Goal: Information Seeking & Learning: Learn about a topic

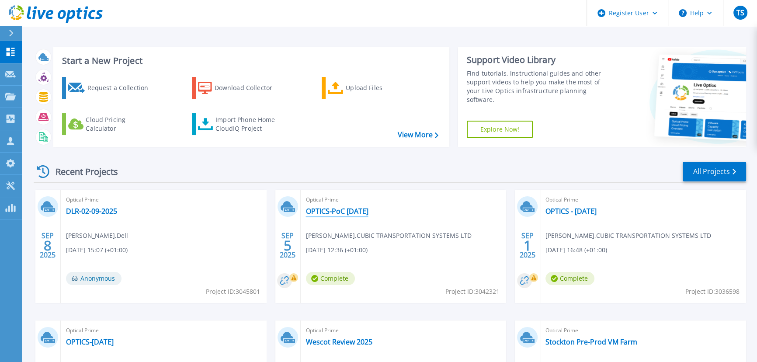
click at [337, 211] on link "OPTICS-PoC [DATE]" at bounding box center [337, 211] width 62 height 9
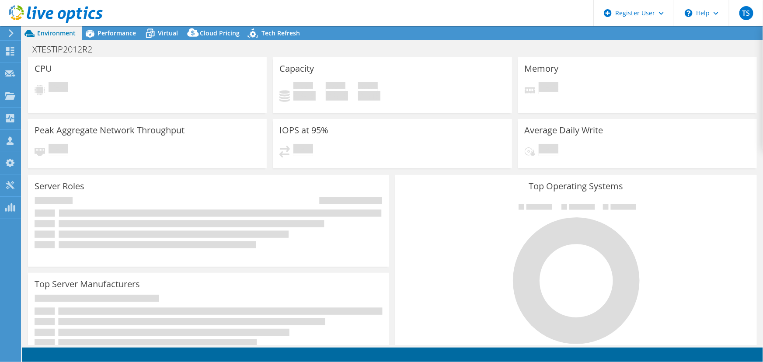
select select "USD"
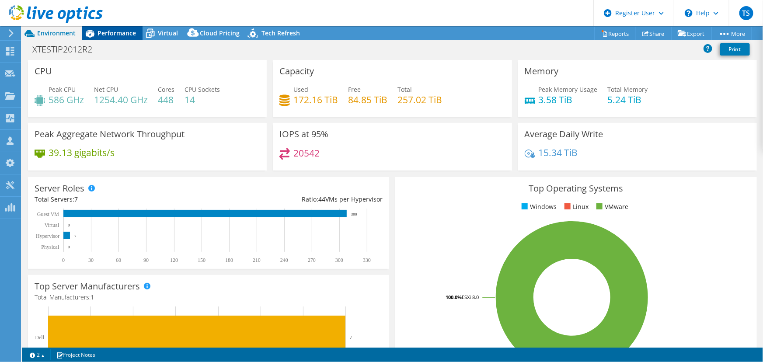
click at [114, 31] on span "Performance" at bounding box center [116, 33] width 38 height 8
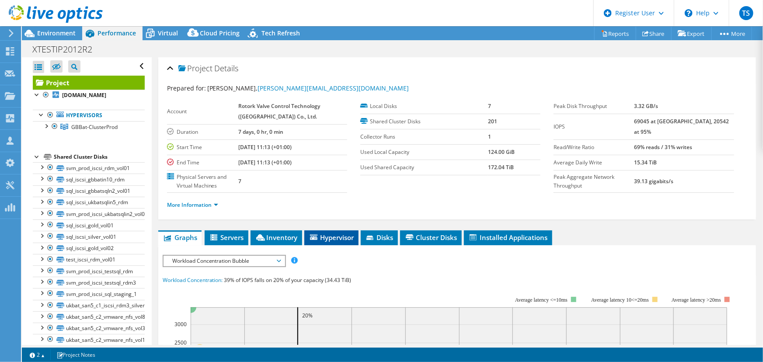
click at [332, 237] on span "Hypervisor" at bounding box center [331, 237] width 45 height 9
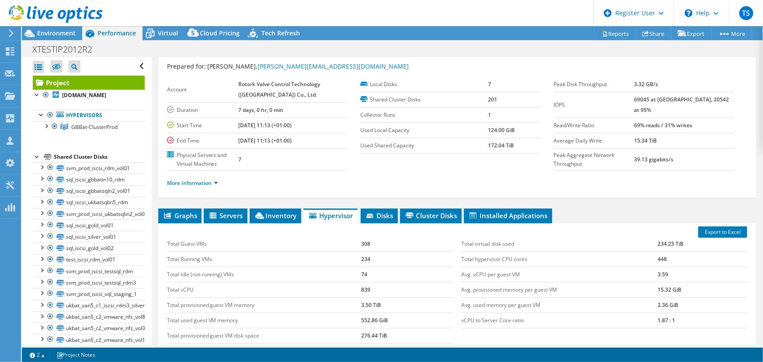
scroll to position [39, 0]
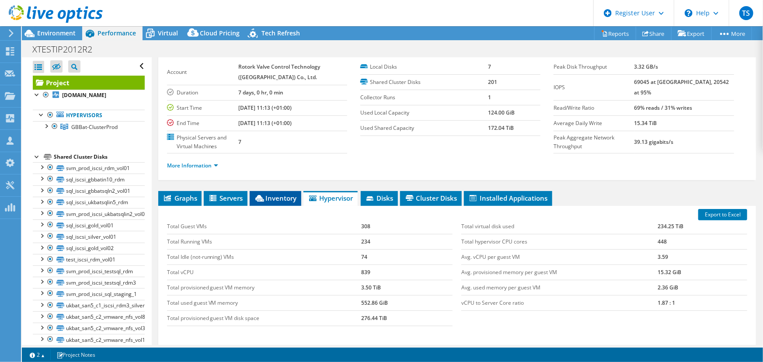
click at [281, 194] on span "Inventory" at bounding box center [275, 198] width 43 height 9
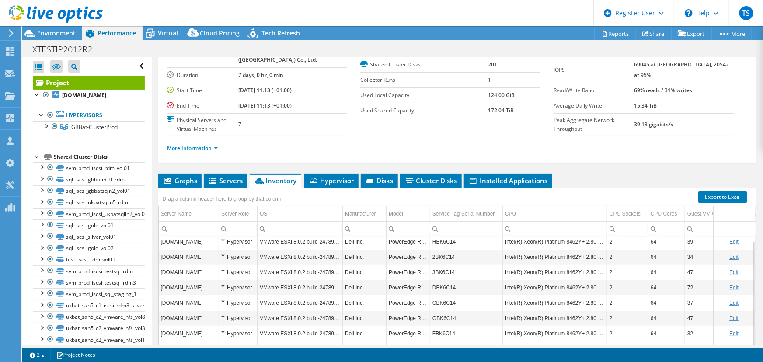
scroll to position [79, 0]
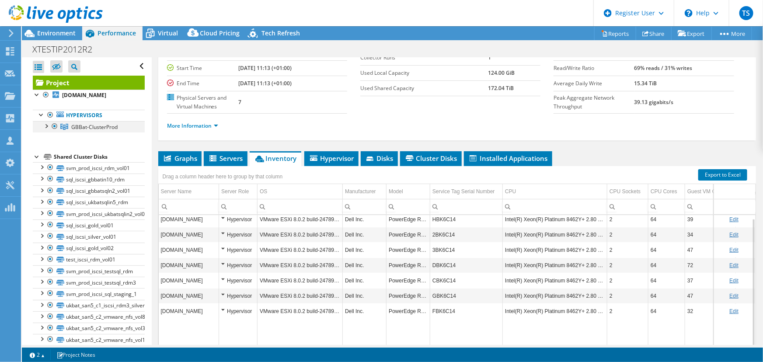
click at [45, 125] on div at bounding box center [46, 125] width 9 height 9
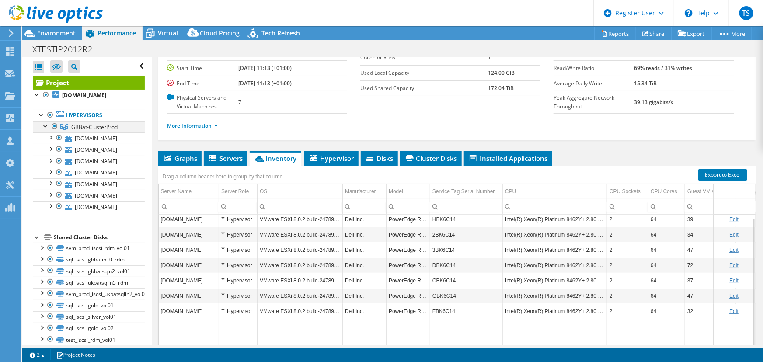
click at [45, 125] on div at bounding box center [46, 125] width 9 height 9
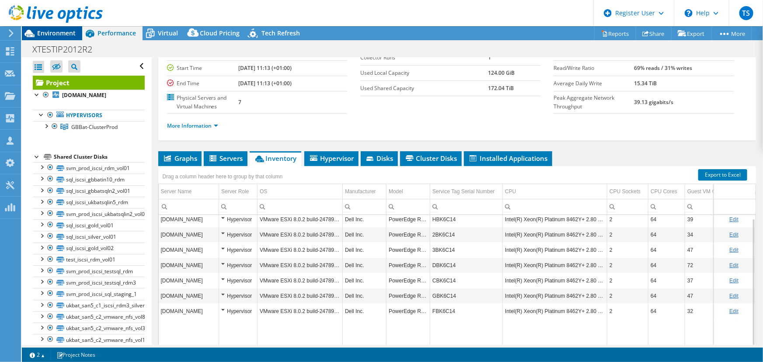
click at [60, 31] on span "Environment" at bounding box center [56, 33] width 38 height 8
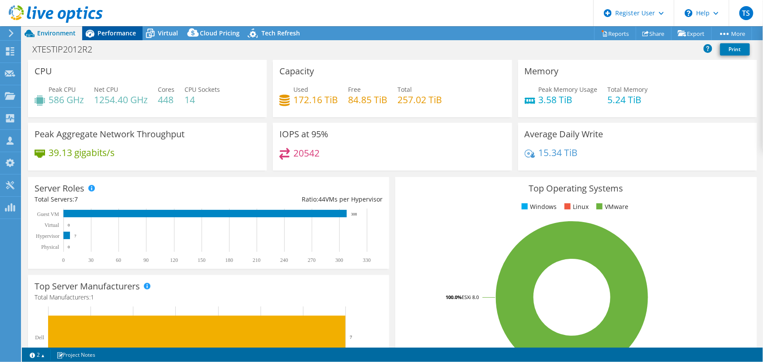
click at [108, 29] on span "Performance" at bounding box center [116, 33] width 38 height 8
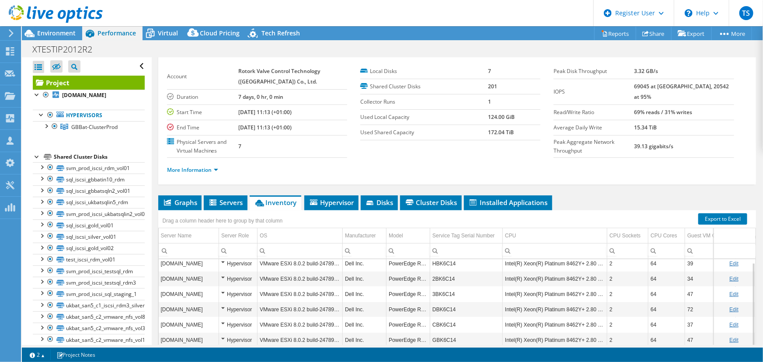
scroll to position [0, 0]
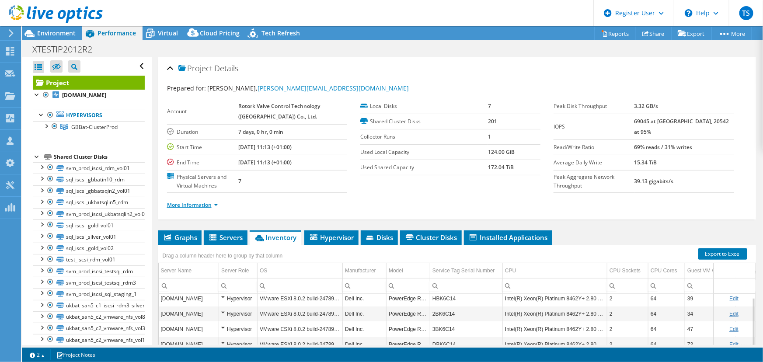
click at [217, 203] on link "More Information" at bounding box center [192, 204] width 51 height 7
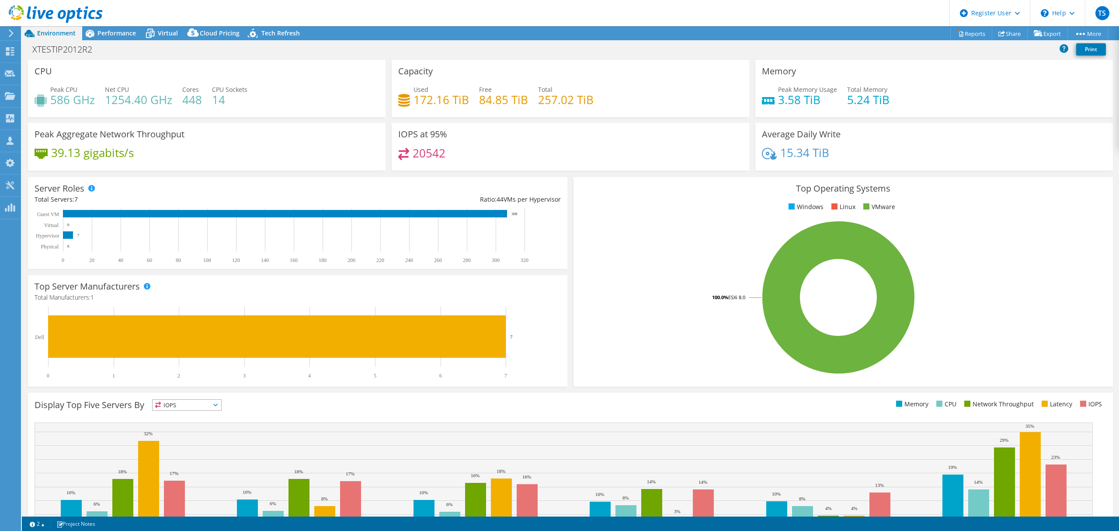
select select "USD"
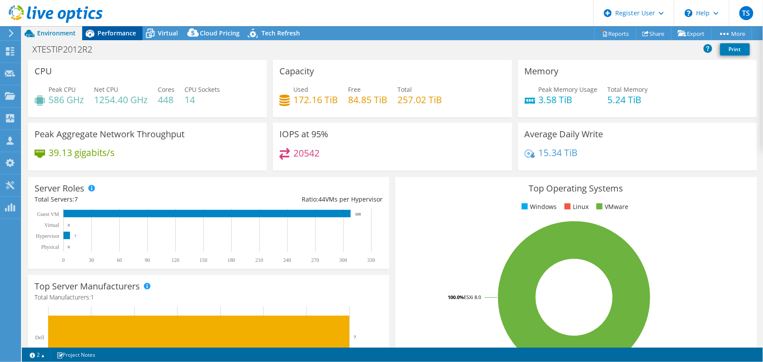
click at [116, 31] on span "Performance" at bounding box center [116, 33] width 38 height 8
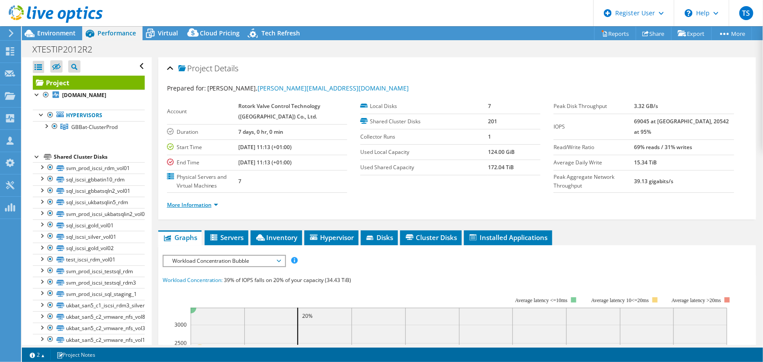
click at [215, 204] on link "More Information" at bounding box center [192, 204] width 51 height 7
